Goal: Transaction & Acquisition: Obtain resource

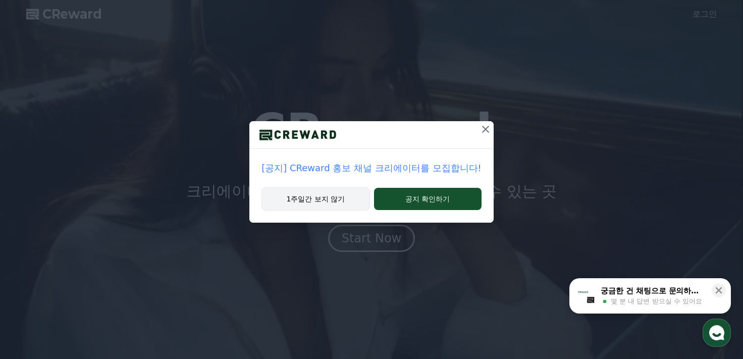
click at [330, 203] on button "1주일간 보지 않기" at bounding box center [316, 198] width 108 height 23
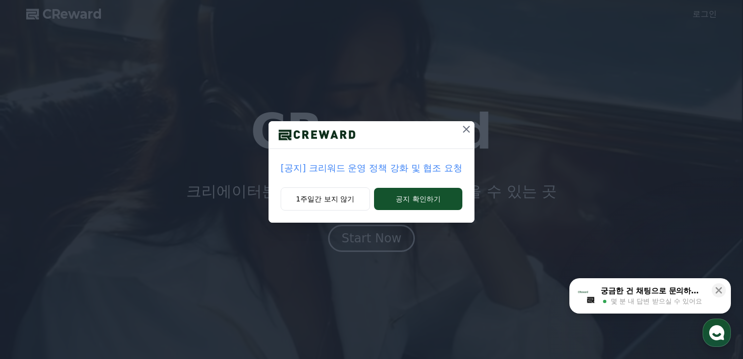
click at [467, 129] on icon at bounding box center [466, 129] width 7 height 7
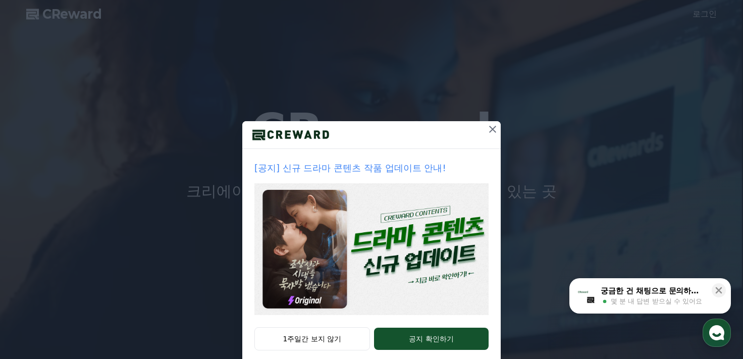
click at [487, 130] on icon at bounding box center [493, 129] width 12 height 12
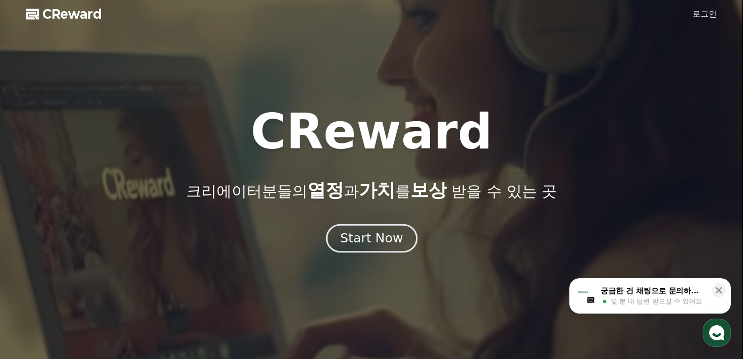
click at [387, 239] on div "Start Now" at bounding box center [371, 238] width 63 height 17
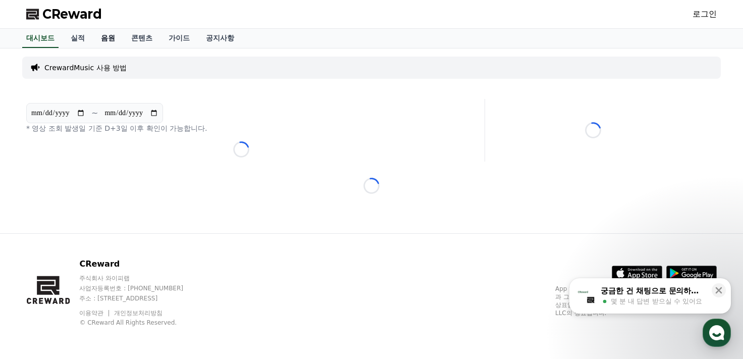
click at [107, 40] on link "음원" at bounding box center [108, 38] width 30 height 19
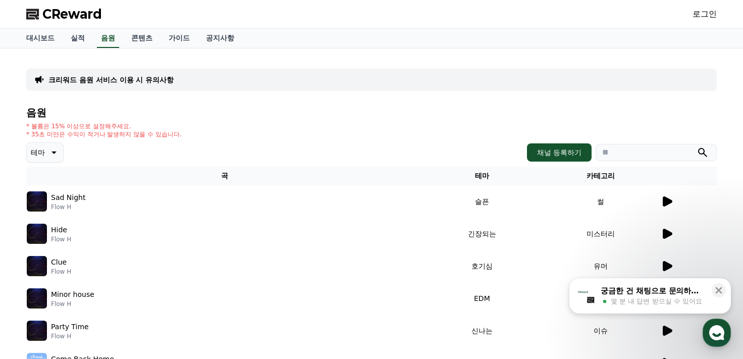
click at [667, 201] on icon at bounding box center [668, 201] width 10 height 10
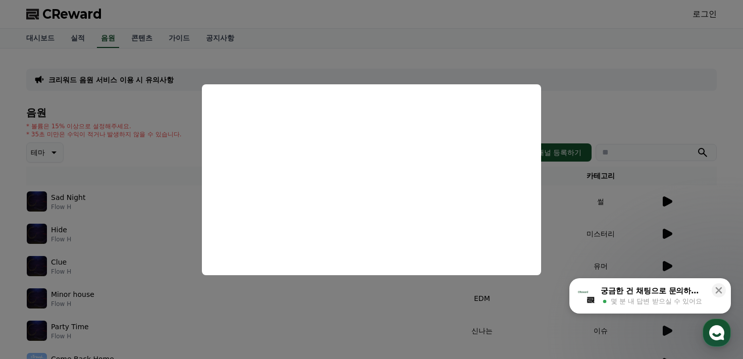
click at [588, 90] on button "close modal" at bounding box center [371, 179] width 743 height 359
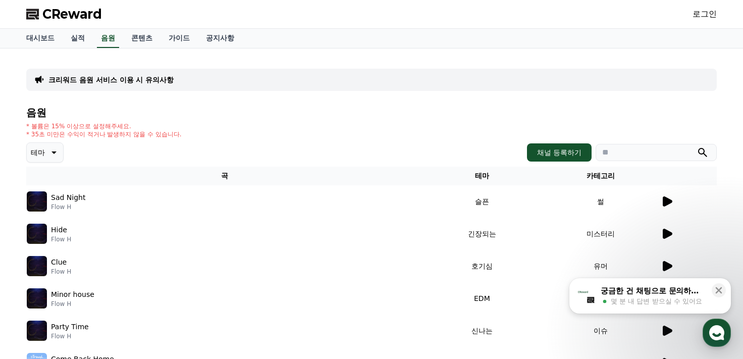
click at [35, 205] on img at bounding box center [37, 201] width 20 height 20
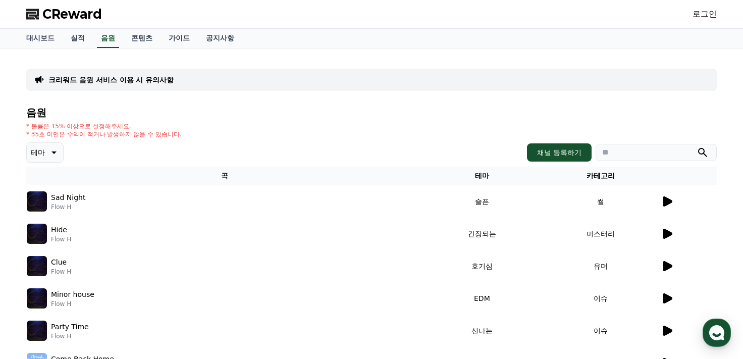
click at [51, 154] on icon at bounding box center [53, 152] width 12 height 12
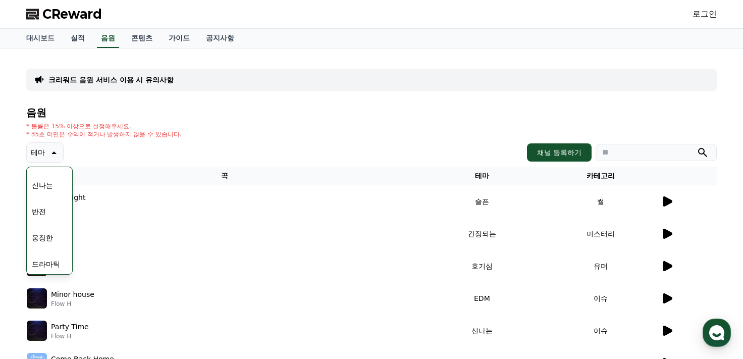
scroll to position [202, 0]
click at [43, 187] on button "웅장한" at bounding box center [42, 187] width 29 height 22
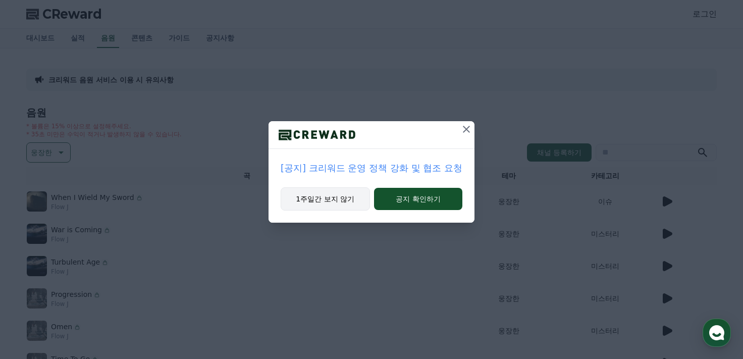
click at [343, 204] on button "1주일간 보지 않기" at bounding box center [325, 198] width 89 height 23
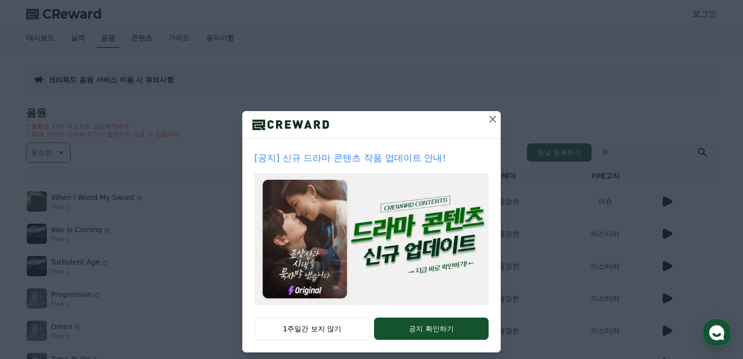
scroll to position [19, 0]
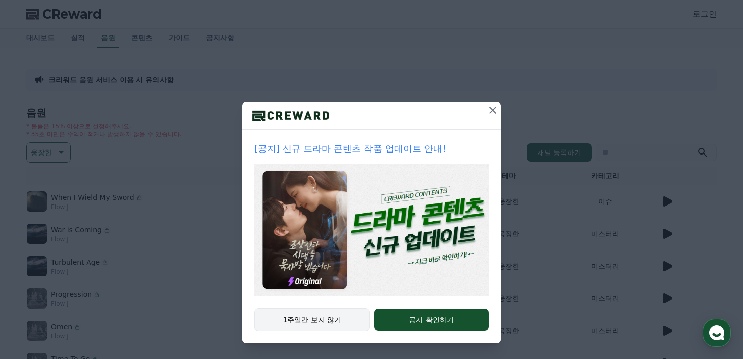
click at [315, 320] on button "1주일간 보지 않기" at bounding box center [313, 319] width 116 height 23
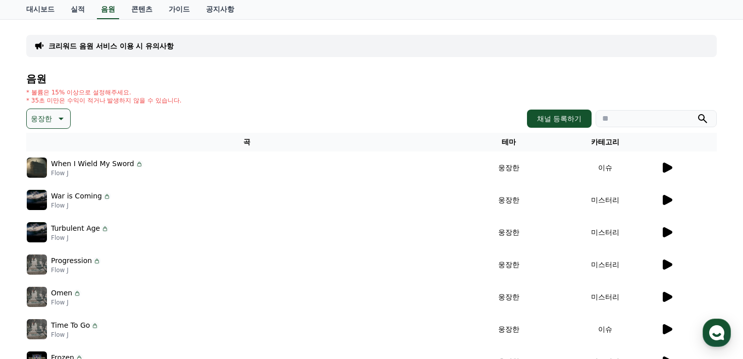
scroll to position [51, 0]
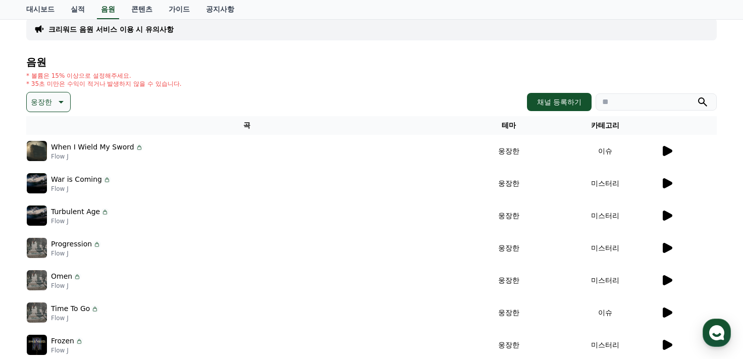
click at [669, 153] on icon at bounding box center [668, 151] width 10 height 10
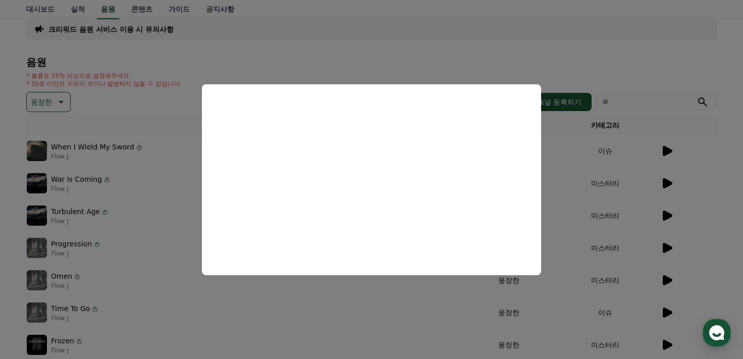
click at [666, 178] on button "close modal" at bounding box center [371, 179] width 743 height 359
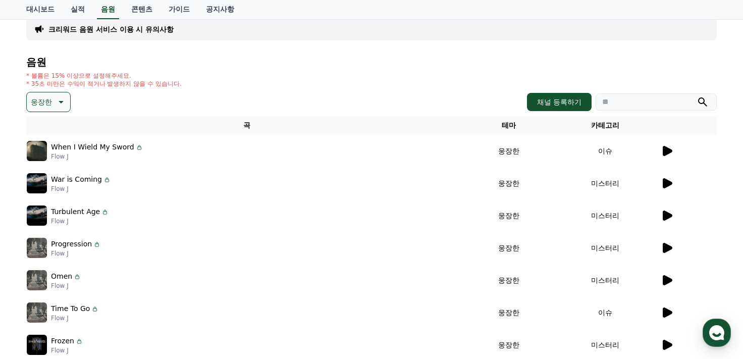
click at [667, 181] on icon at bounding box center [668, 183] width 10 height 10
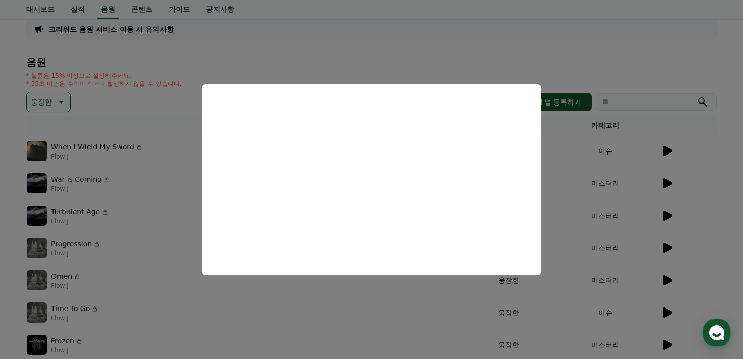
click at [604, 51] on button "close modal" at bounding box center [371, 179] width 743 height 359
